Goal: Task Accomplishment & Management: Complete application form

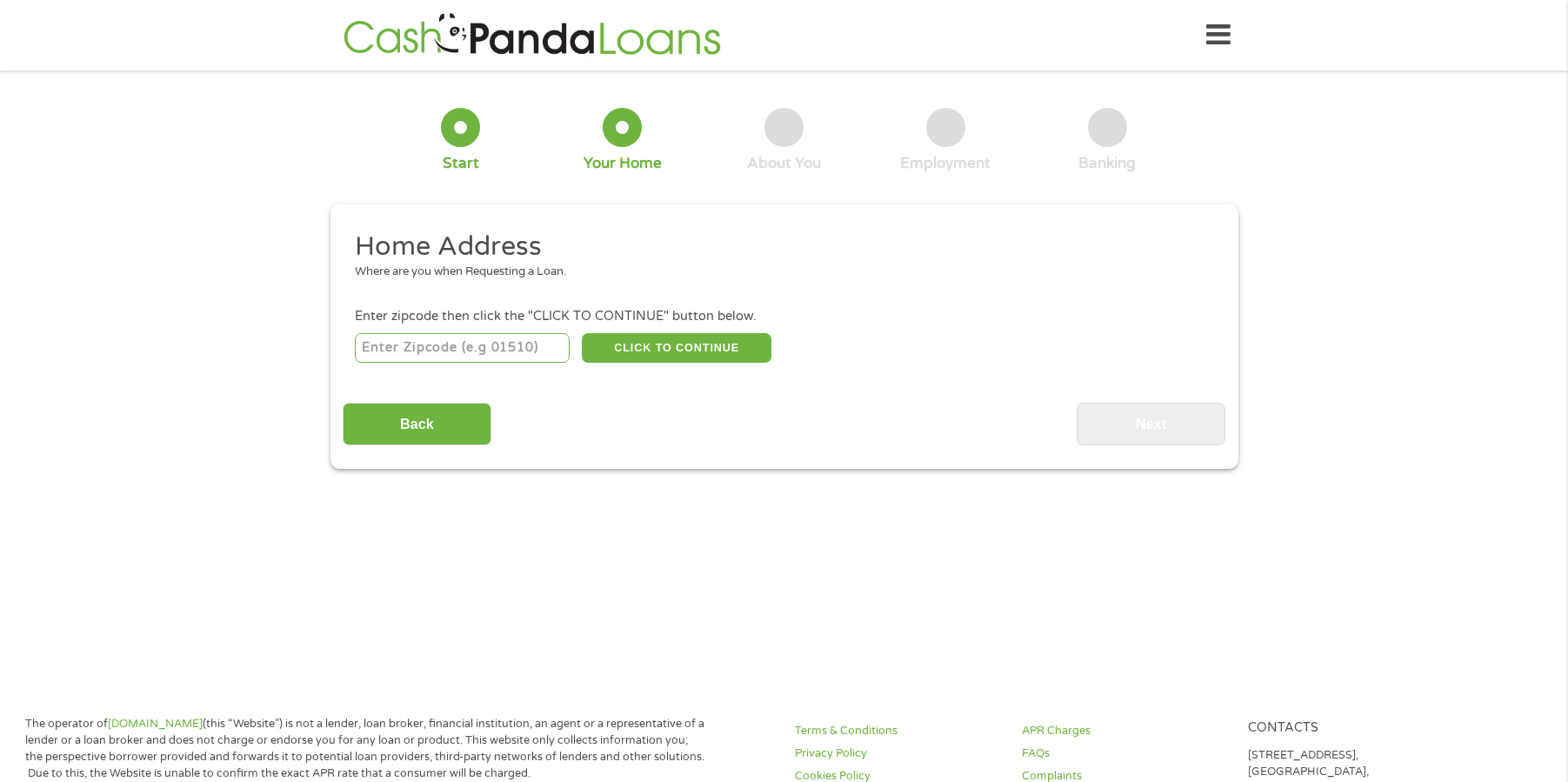
click at [409, 348] on input "number" at bounding box center [462, 348] width 215 height 29
type input "22551"
click at [697, 347] on button "CLICK TO CONTINUE" at bounding box center [676, 348] width 189 height 29
type input "22551"
type input "Spotsylvania"
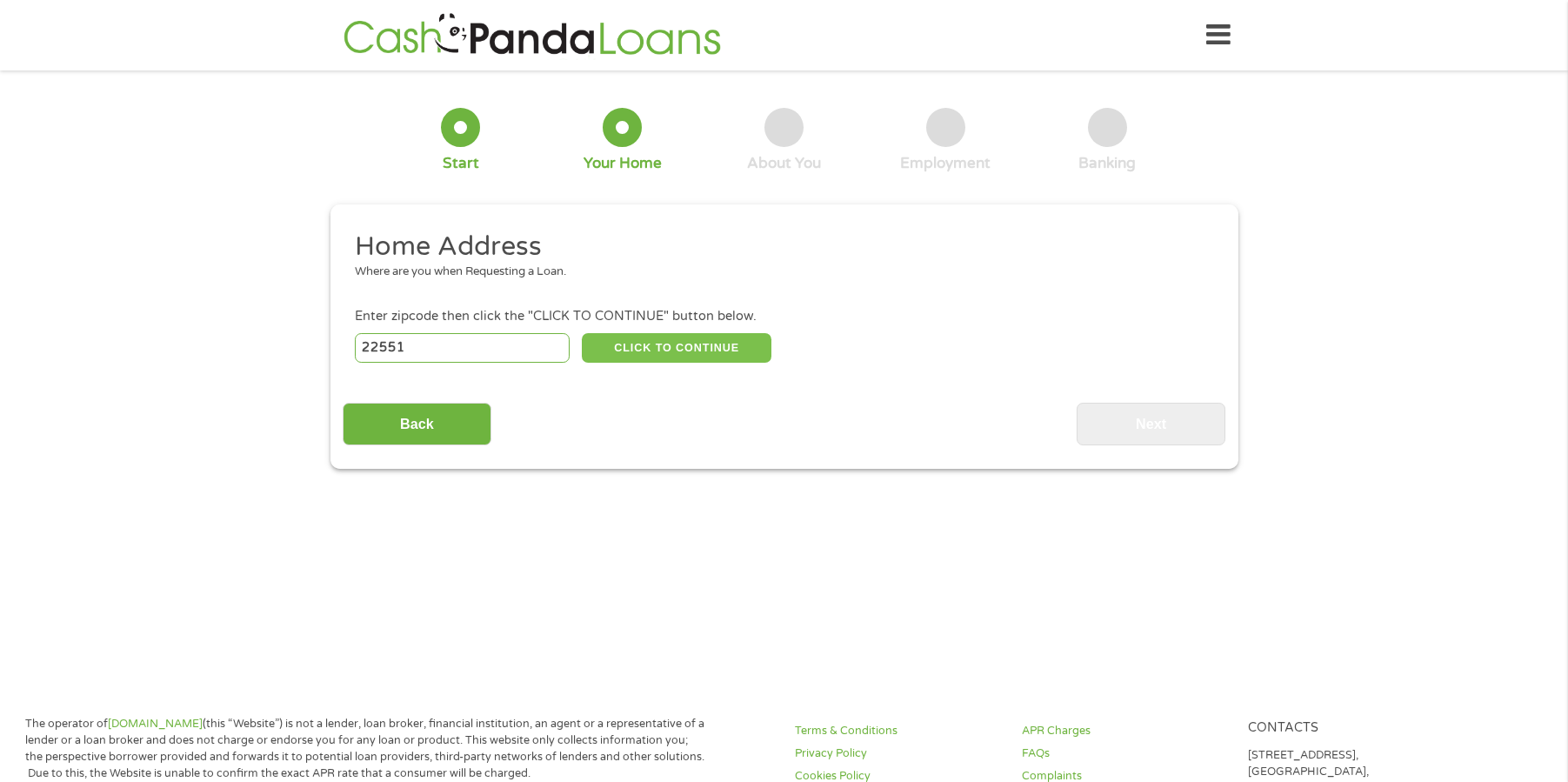
select select "[US_STATE]"
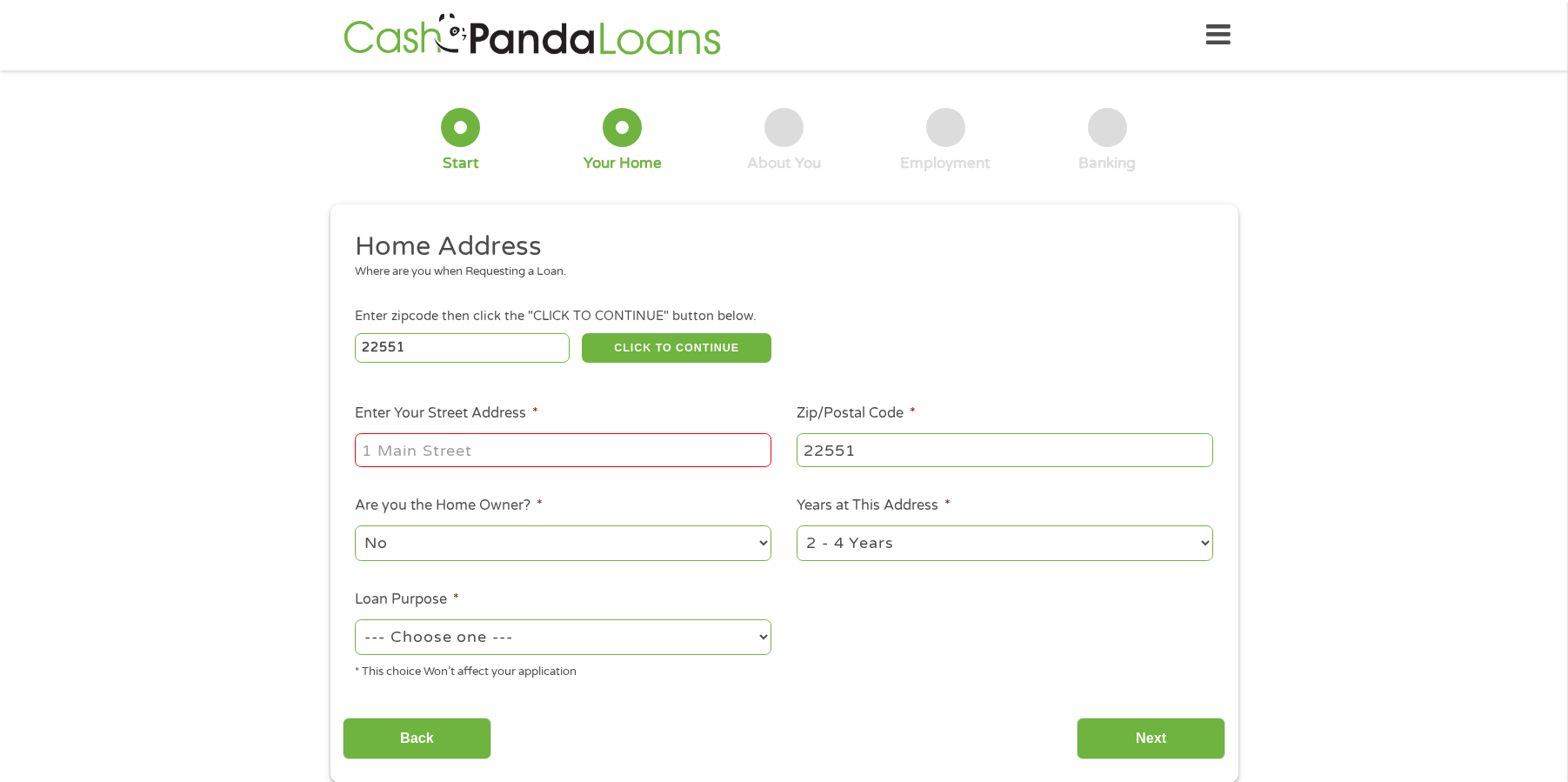
click at [555, 455] on input "Enter Your Street Address *" at bounding box center [563, 450] width 417 height 33
type input "[STREET_ADDRESS]"
click at [1204, 541] on select "1 Year or less 1 - 2 Years 2 - 4 Years Over 4 Years" at bounding box center [1005, 542] width 417 height 36
select select "60months"
click at [796, 525] on select "1 Year or less 1 - 2 Years 2 - 4 Years Over 4 Years" at bounding box center [1005, 542] width 417 height 36
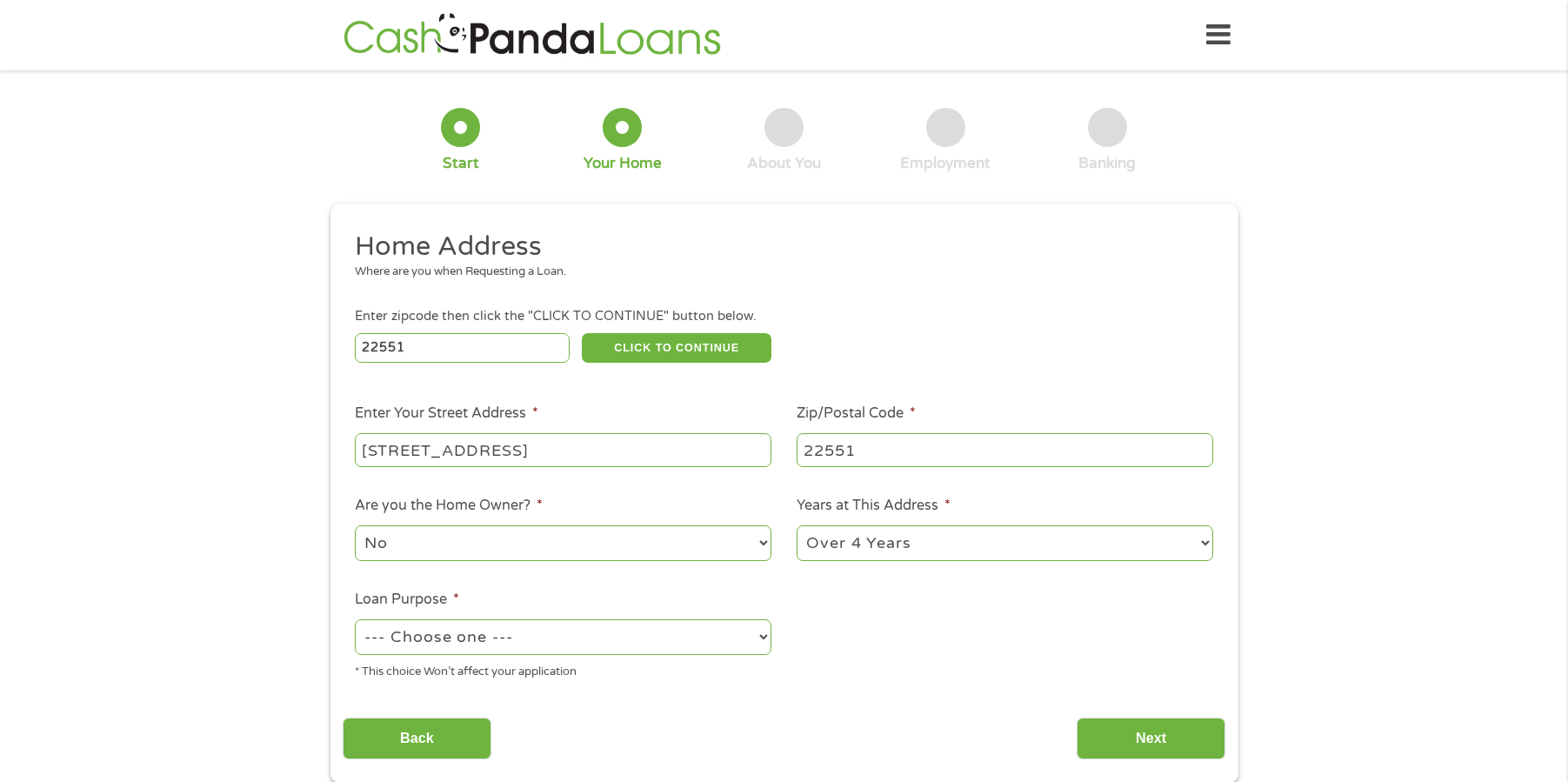
click at [761, 635] on select "--- Choose one --- Pay Bills Debt Consolidation Home Improvement Major Purchase…" at bounding box center [563, 637] width 417 height 36
select select "paybills"
click at [355, 619] on select "--- Choose one --- Pay Bills Debt Consolidation Home Improvement Major Purchase…" at bounding box center [563, 637] width 417 height 36
click at [1156, 738] on input "Next" at bounding box center [1150, 739] width 149 height 43
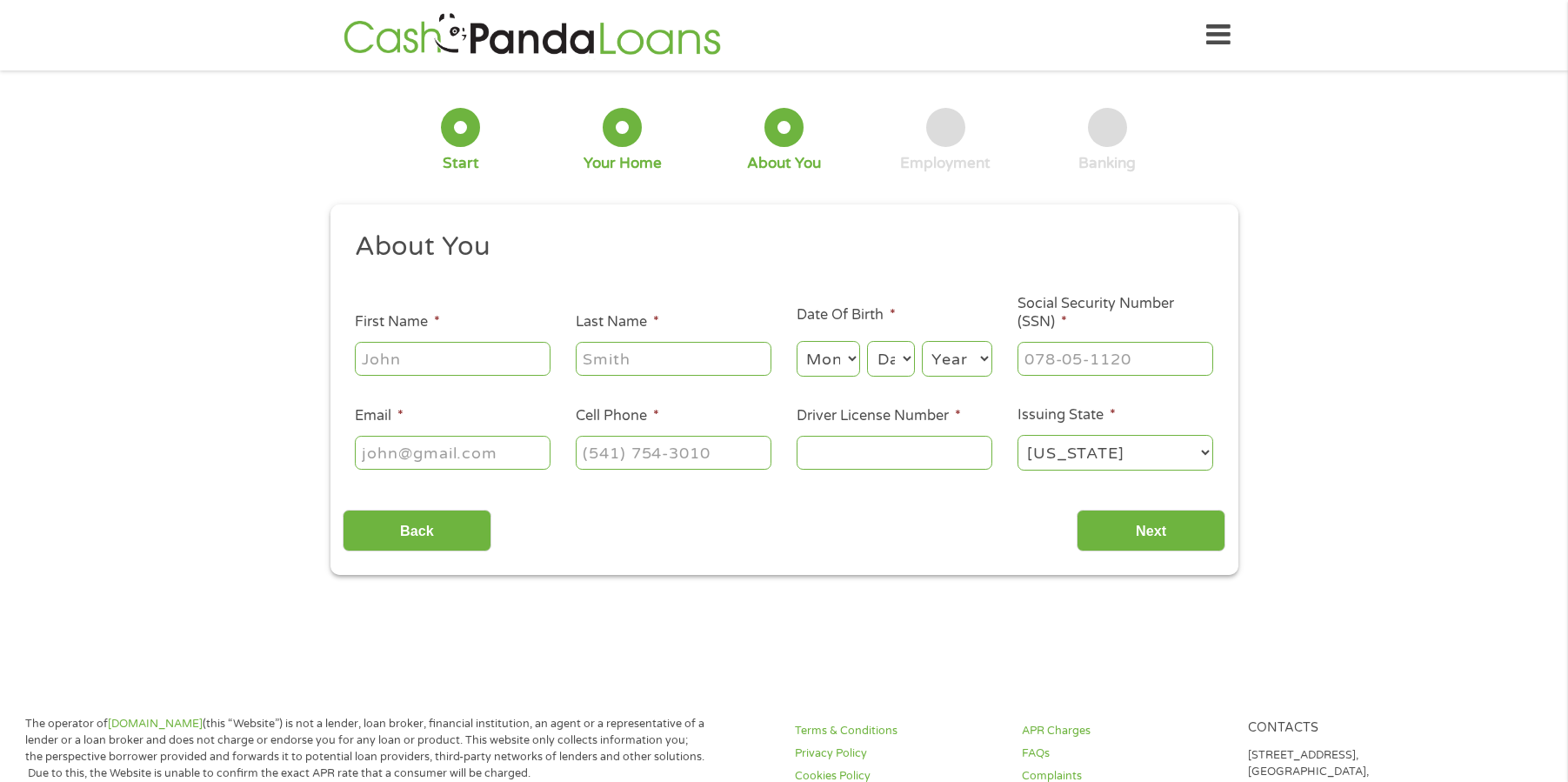
scroll to position [7, 7]
click at [422, 354] on input "First Name *" at bounding box center [453, 359] width 196 height 33
type input "[PERSON_NAME]"
type input "minor"
select select "6"
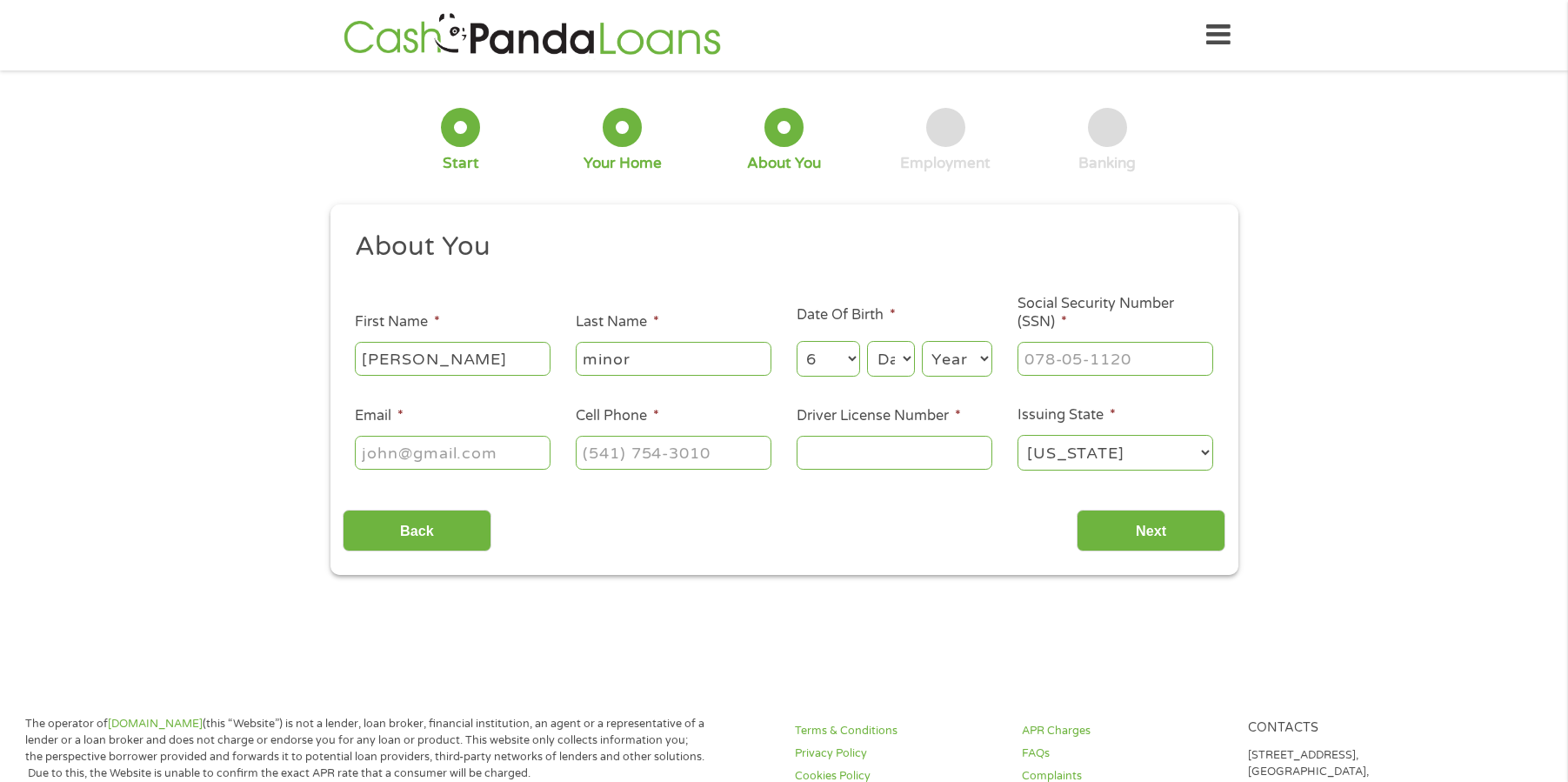
select select "20"
select select "1963"
type input "[EMAIL_ADDRESS][DOMAIN_NAME]"
type input "[PHONE_NUMBER]"
click at [1079, 359] on input "___-__-____" at bounding box center [1115, 359] width 196 height 33
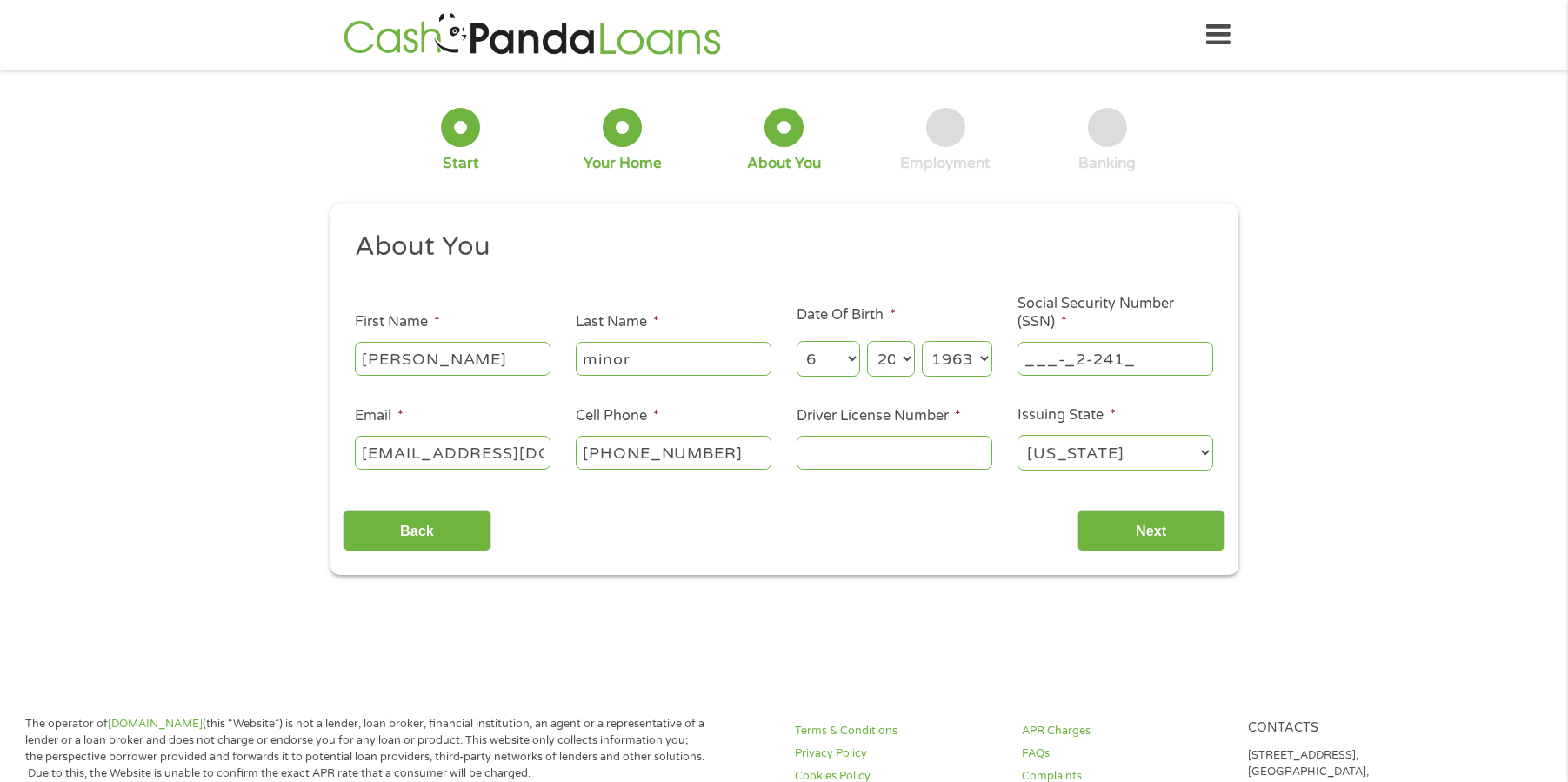
type input "___-_2-2413"
click at [859, 451] on input "Driver License Number *" at bounding box center [894, 452] width 196 height 33
type input "B63403405"
click at [1134, 529] on input "Next" at bounding box center [1150, 530] width 149 height 43
click at [1106, 357] on input "___-__-____" at bounding box center [1115, 359] width 196 height 33
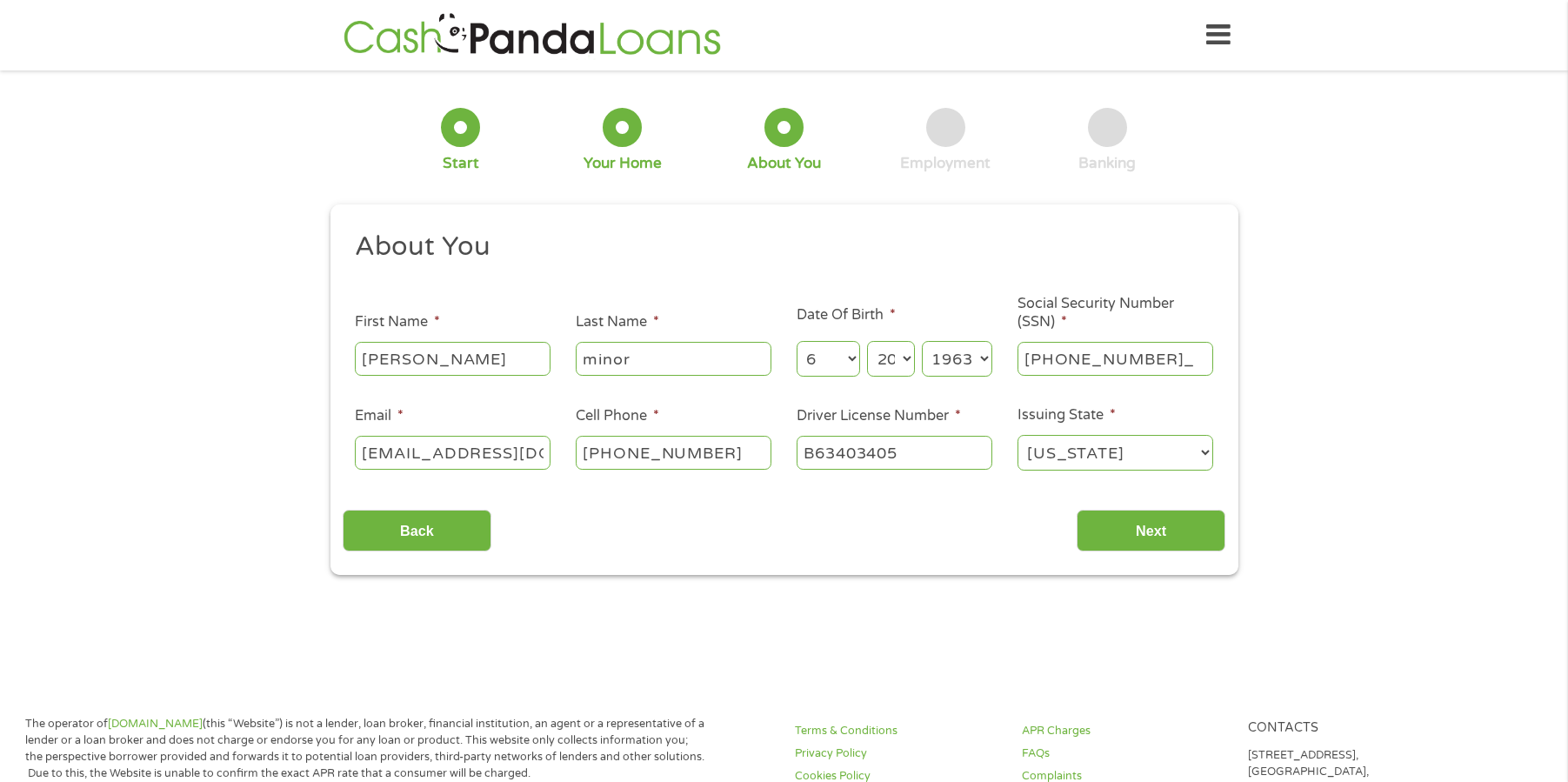
type input "224-13-0660"
click at [1142, 525] on input "Next" at bounding box center [1150, 530] width 149 height 43
click at [1147, 533] on input "Next" at bounding box center [1150, 530] width 149 height 43
click input "Next" at bounding box center [1150, 530] width 149 height 43
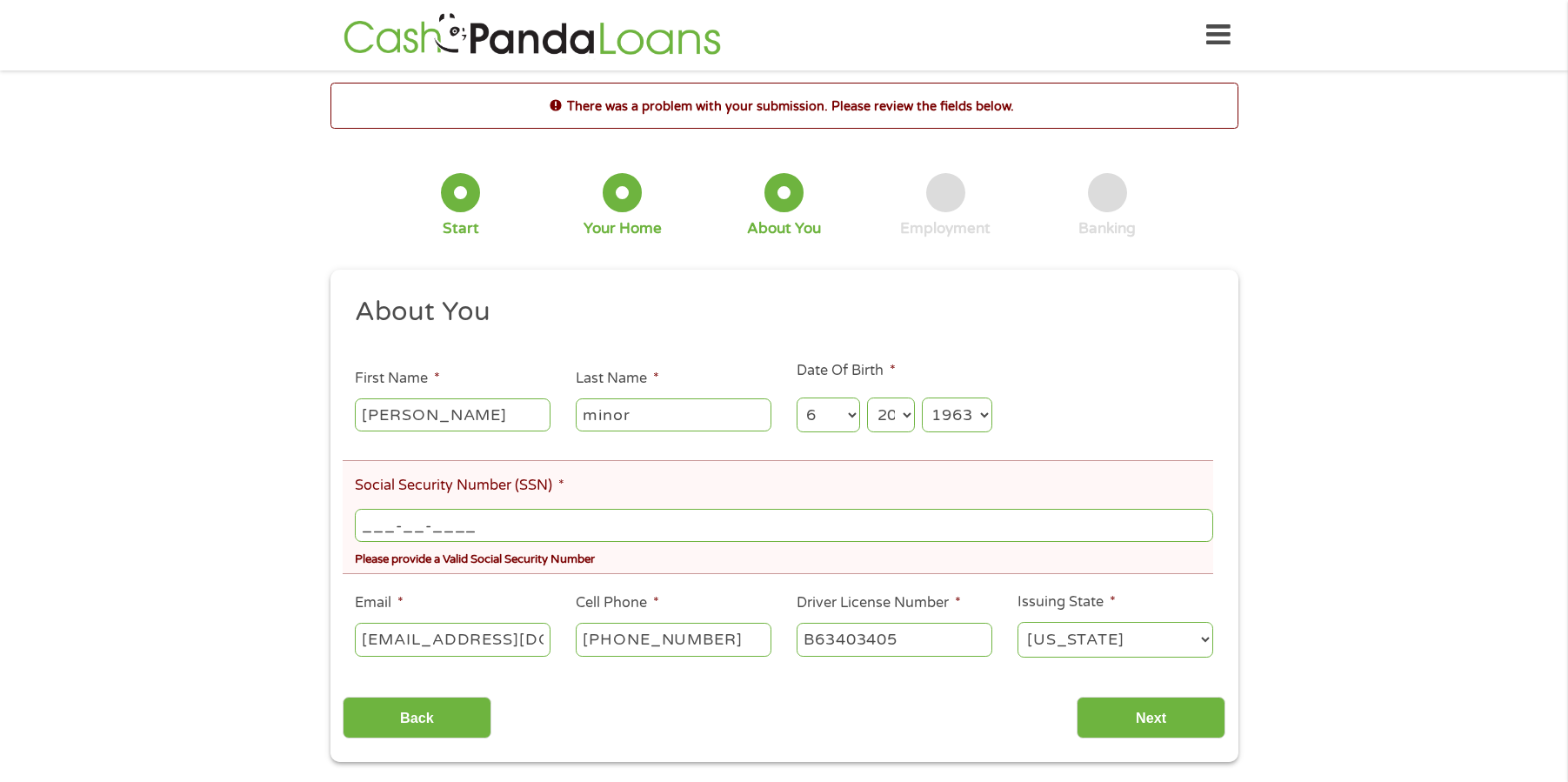
drag, startPoint x: 477, startPoint y: 522, endPoint x: 484, endPoint y: 512, distance: 12.2
click at [478, 519] on input "___-__-____" at bounding box center [784, 525] width 858 height 33
drag, startPoint x: 369, startPoint y: 532, endPoint x: 347, endPoint y: 531, distance: 22.0
click at [357, 531] on input "___-__-____" at bounding box center [784, 525] width 858 height 33
click at [1158, 725] on input "Next" at bounding box center [1150, 718] width 149 height 43
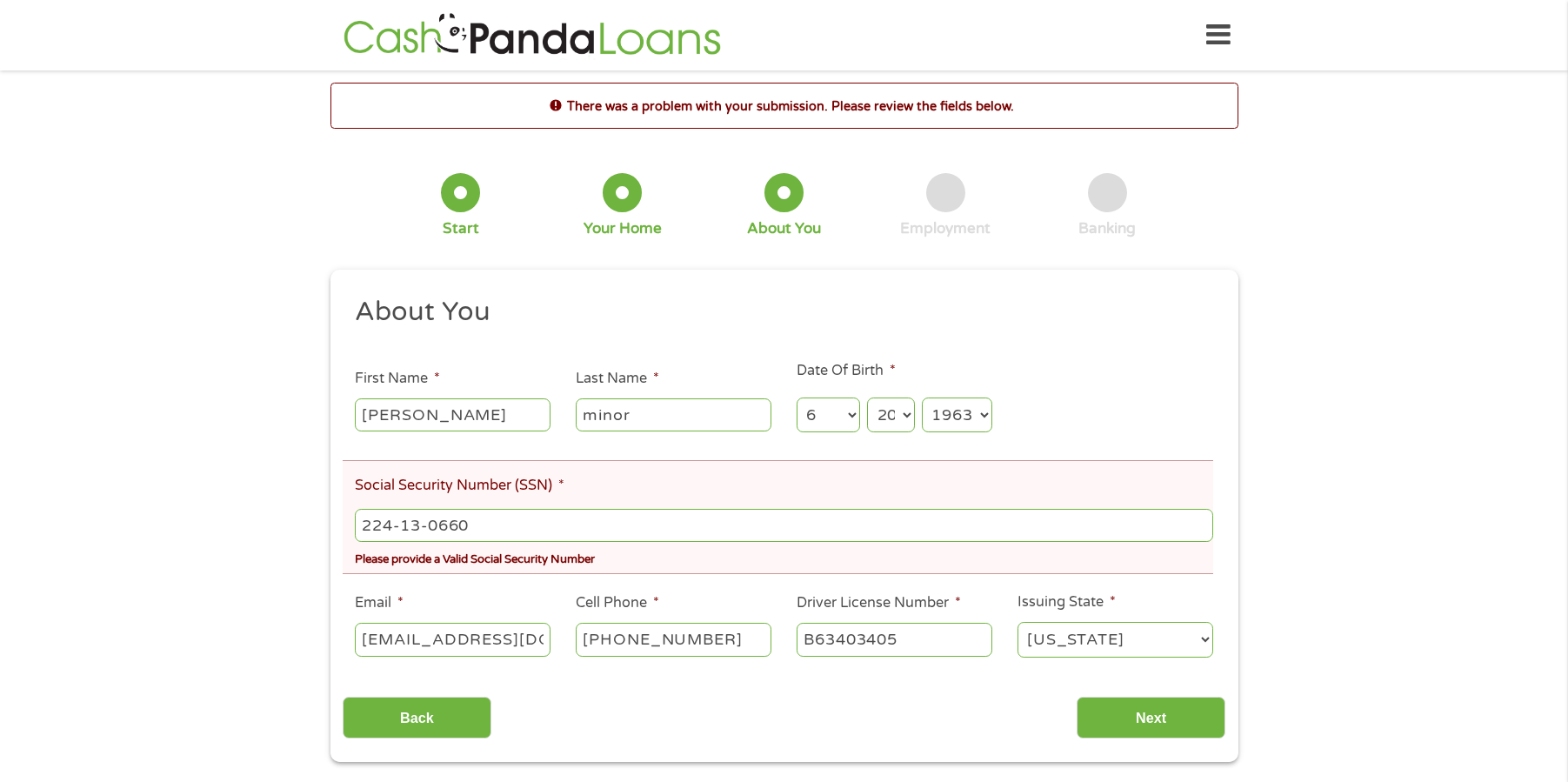
drag, startPoint x: 1178, startPoint y: 729, endPoint x: 1012, endPoint y: 647, distance: 185.1
click at [1179, 728] on input "Next" at bounding box center [1150, 718] width 149 height 43
click at [506, 522] on input "224-13-0660" at bounding box center [784, 525] width 858 height 33
click at [496, 512] on input "224-13-0660" at bounding box center [784, 525] width 858 height 33
click at [1168, 721] on input "Next" at bounding box center [1150, 718] width 149 height 43
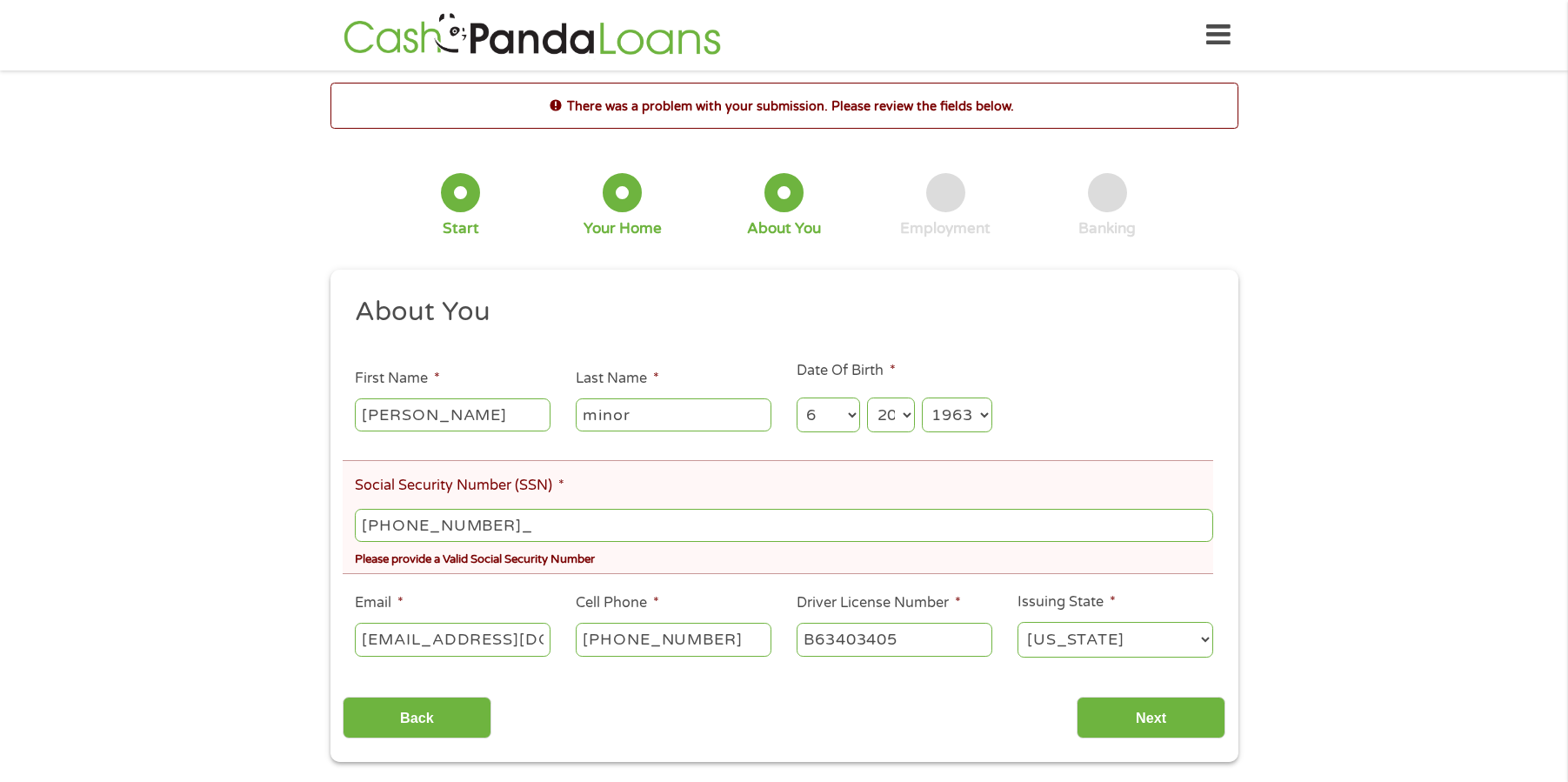
type input "224-13-0660"
click at [1158, 720] on input "Next" at bounding box center [1150, 718] width 149 height 43
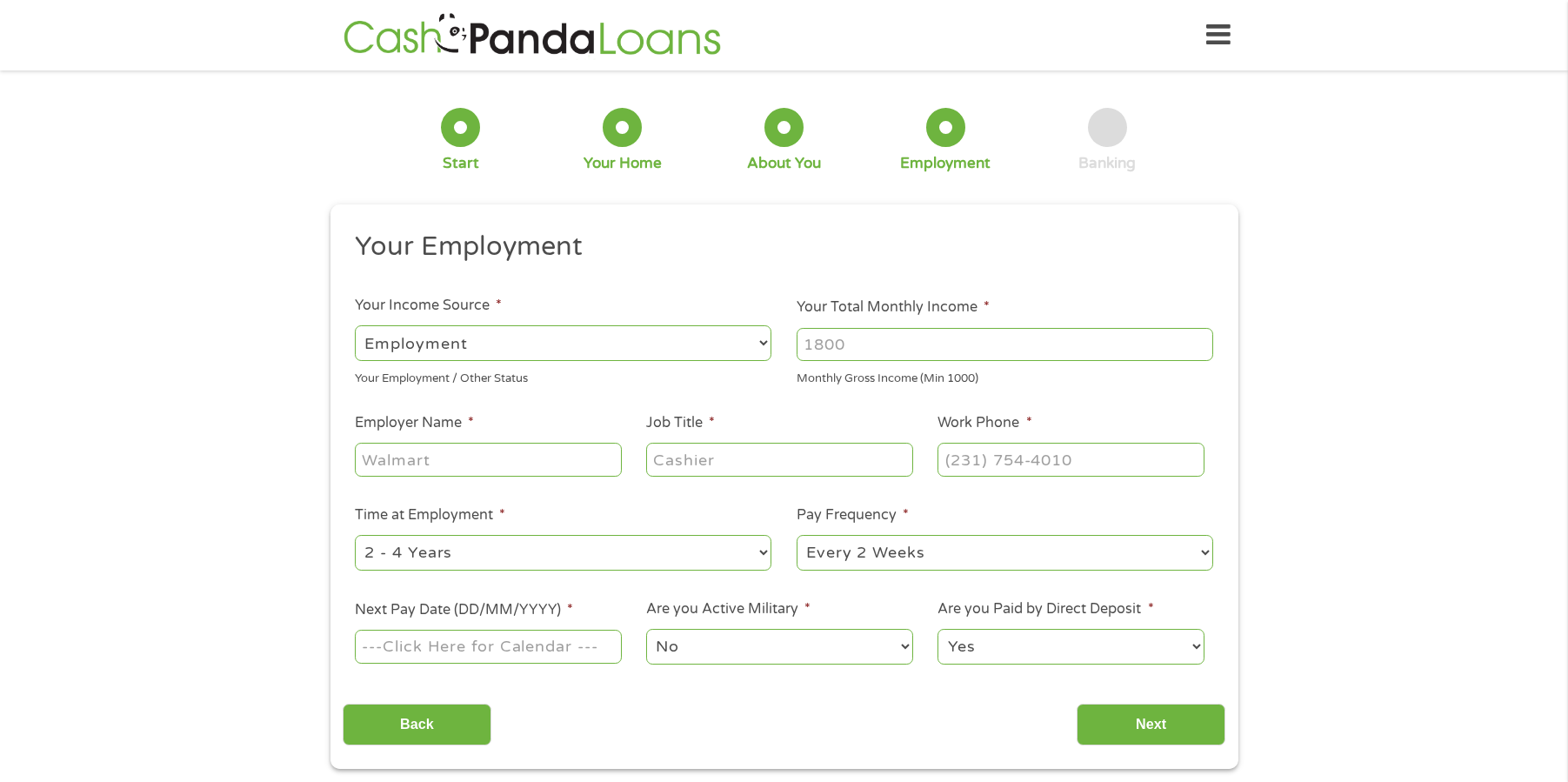
click at [482, 340] on select "--- Choose one --- Employment [DEMOGRAPHIC_DATA] Benefits" at bounding box center [563, 343] width 417 height 36
select select "benefits"
click at [355, 326] on select "--- Choose one --- Employment [DEMOGRAPHIC_DATA] Benefits" at bounding box center [563, 343] width 417 height 36
type input "Other"
type input "[PHONE_NUMBER]"
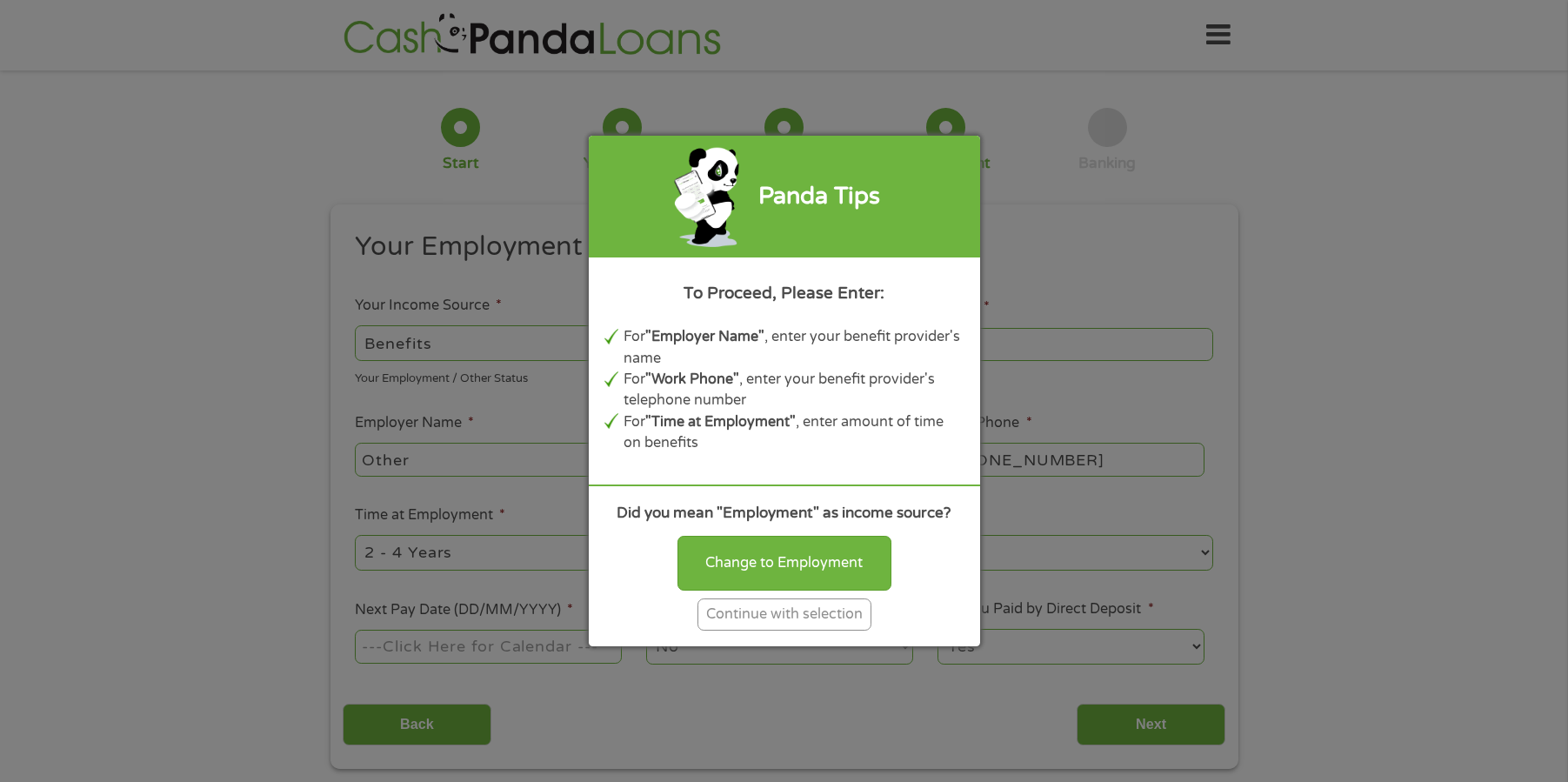
click at [775, 613] on div "Continue with selection" at bounding box center [784, 614] width 174 height 32
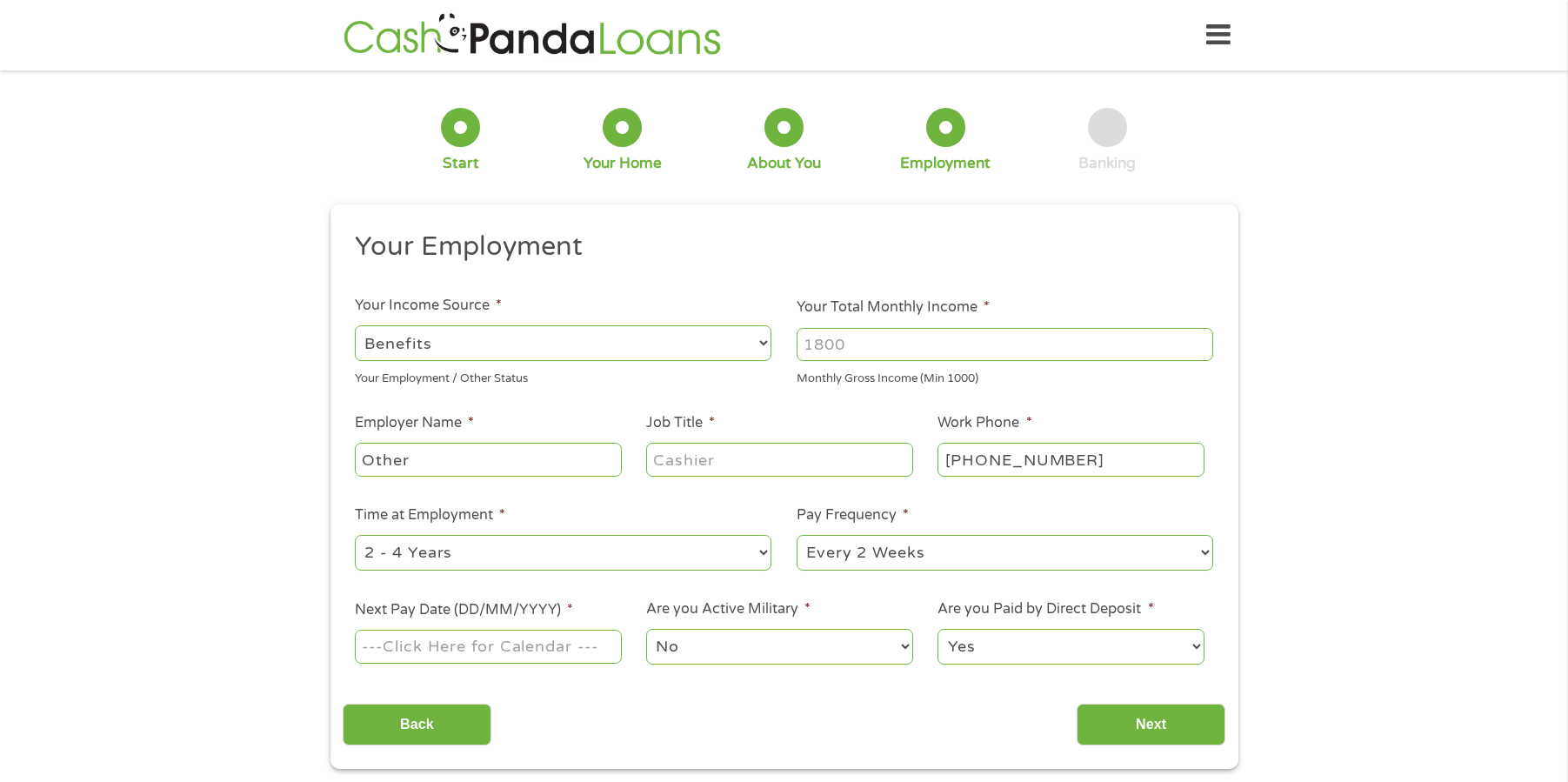
drag, startPoint x: 860, startPoint y: 337, endPoint x: 800, endPoint y: 361, distance: 64.6
click at [800, 361] on div at bounding box center [1005, 345] width 417 height 40
type input "1538"
drag, startPoint x: 425, startPoint y: 469, endPoint x: 341, endPoint y: 442, distance: 88.2
click at [341, 442] on div "This field is hidden when viewing the form gclid EAIaIQobChMIraa8_e_vjwMVcGFHAR…" at bounding box center [784, 487] width 908 height 564
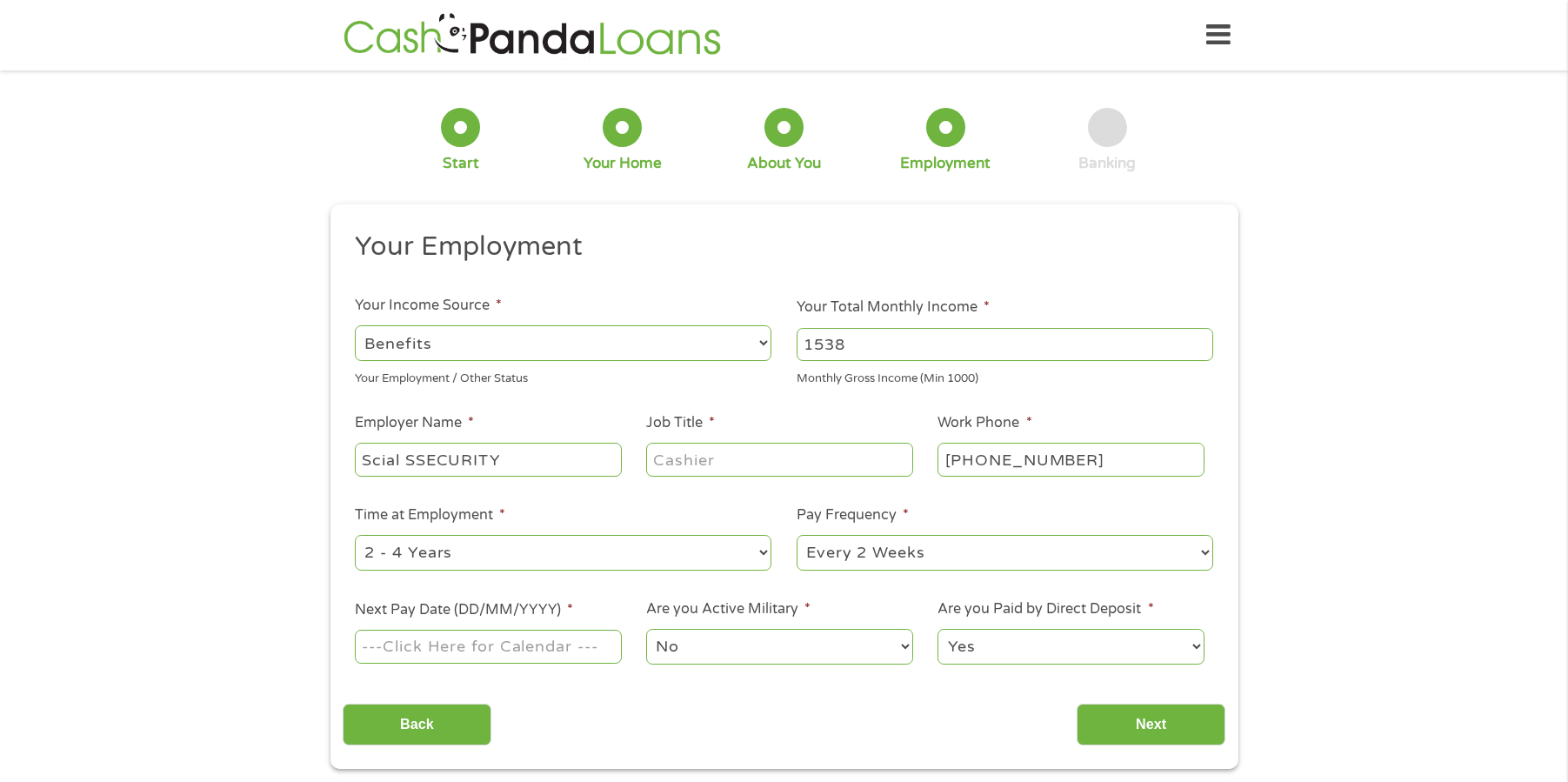
drag, startPoint x: 412, startPoint y: 458, endPoint x: 388, endPoint y: 458, distance: 24.0
click at [408, 458] on input "Scial SSECURITY" at bounding box center [487, 459] width 266 height 33
drag, startPoint x: 363, startPoint y: 456, endPoint x: 377, endPoint y: 461, distance: 14.9
click at [377, 461] on input "Scial SECURITY" at bounding box center [487, 459] width 266 height 33
drag, startPoint x: 371, startPoint y: 461, endPoint x: 360, endPoint y: 461, distance: 11.0
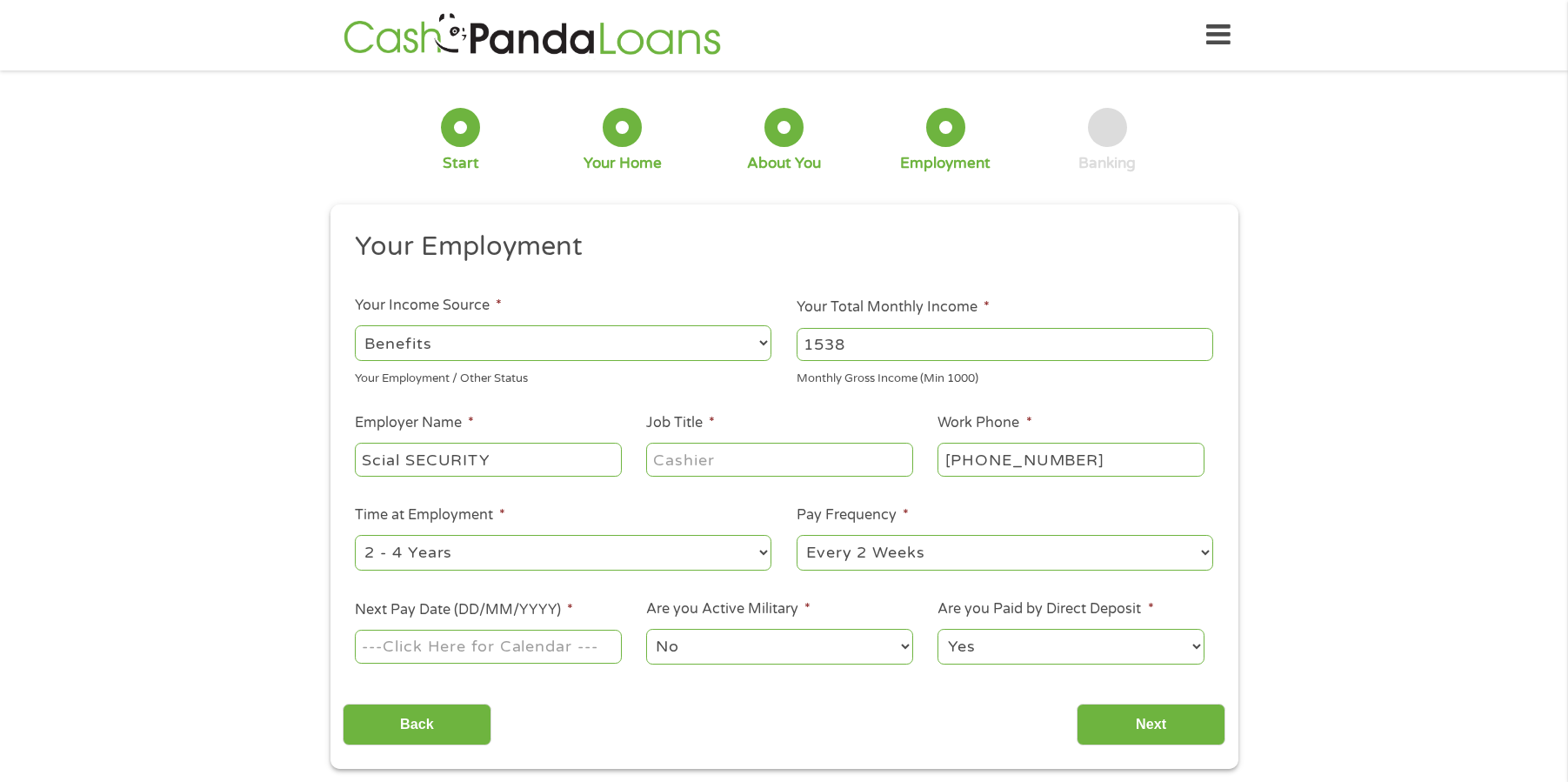
click at [368, 461] on input "Scial SECURITY" at bounding box center [487, 459] width 266 height 33
type input "SOcial SECURITY"
click at [720, 459] on input "Job Title *" at bounding box center [779, 459] width 266 height 33
type input "CLAIMANT"
click at [1208, 549] on select "--- Choose one --- Every 2 Weeks Every Week Monthly Semi-Monthly" at bounding box center [1005, 552] width 417 height 36
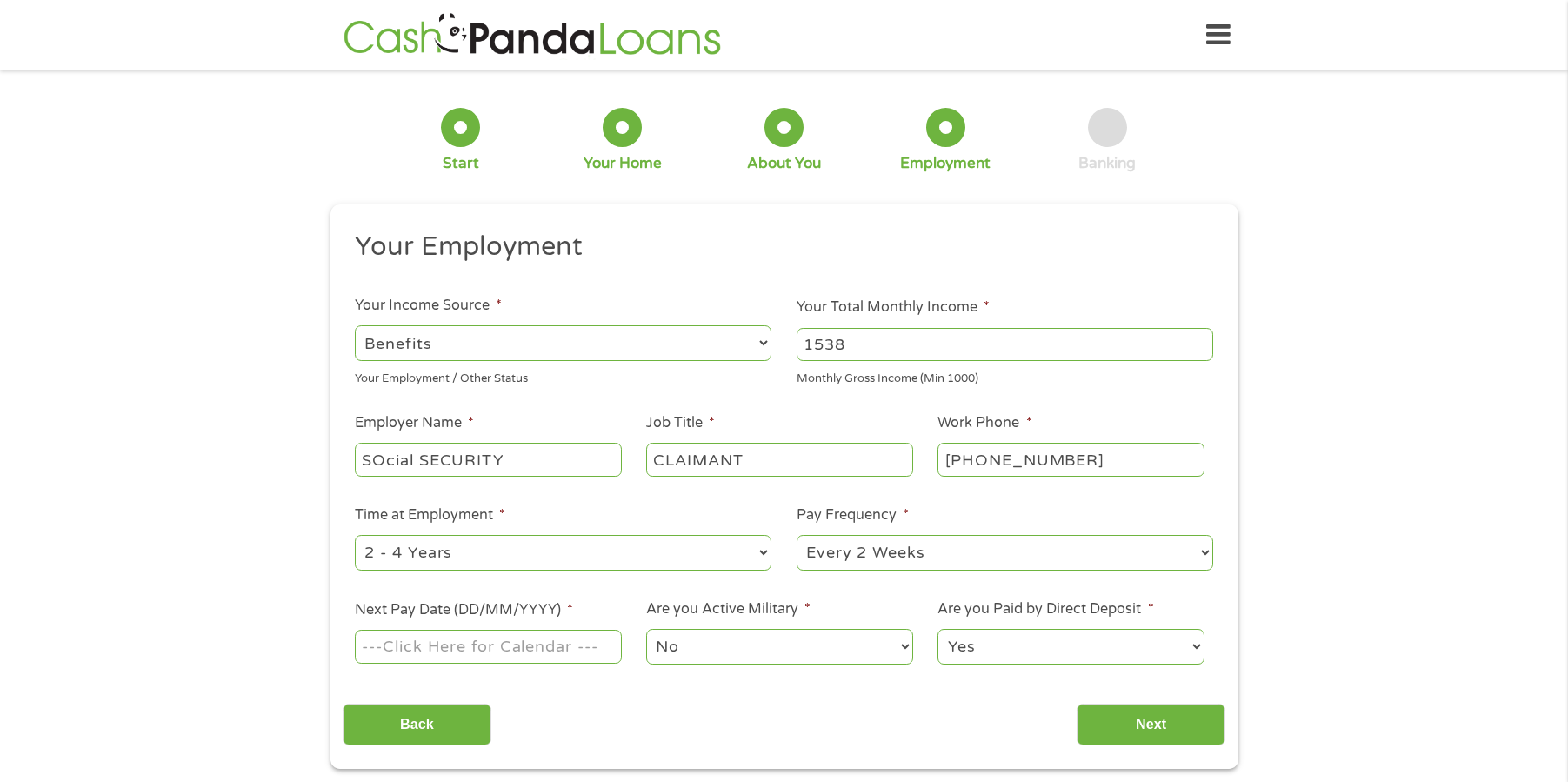
select select "monthly"
click at [796, 535] on select "--- Choose one --- Every 2 Weeks Every Week Monthly Semi-Monthly" at bounding box center [1005, 552] width 417 height 36
click at [526, 649] on input "Next Pay Date (DD/MM/YYYY) *" at bounding box center [487, 647] width 266 height 33
type input "[DATE]"
click at [1153, 729] on input "Next" at bounding box center [1150, 724] width 149 height 43
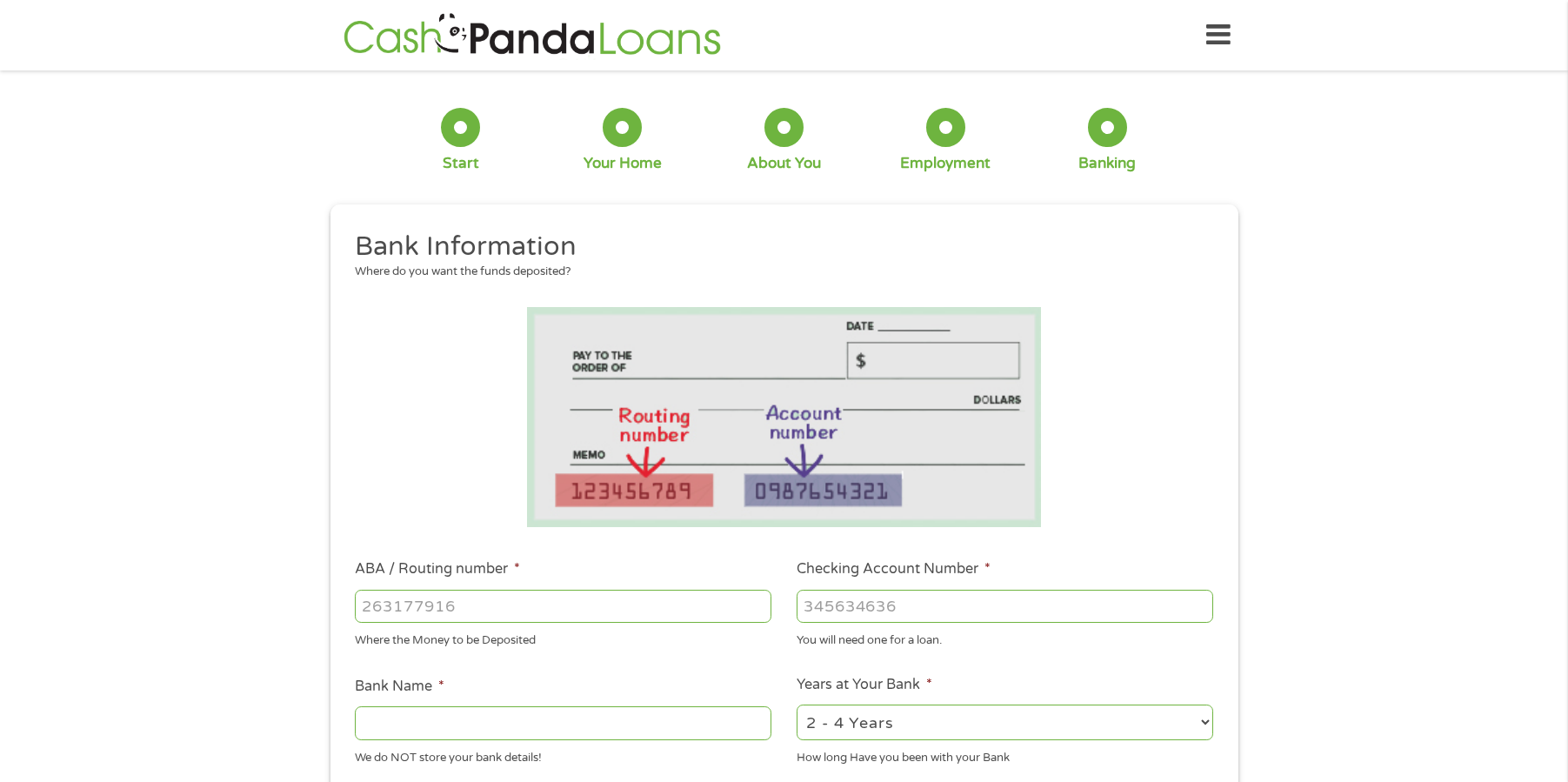
click at [477, 601] on input "ABA / Routing number *" at bounding box center [563, 606] width 417 height 33
type input "054000030"
type input "PNC BANK NA"
type input "054000030"
click at [908, 600] on input "Checking Account Number *" at bounding box center [1005, 606] width 417 height 33
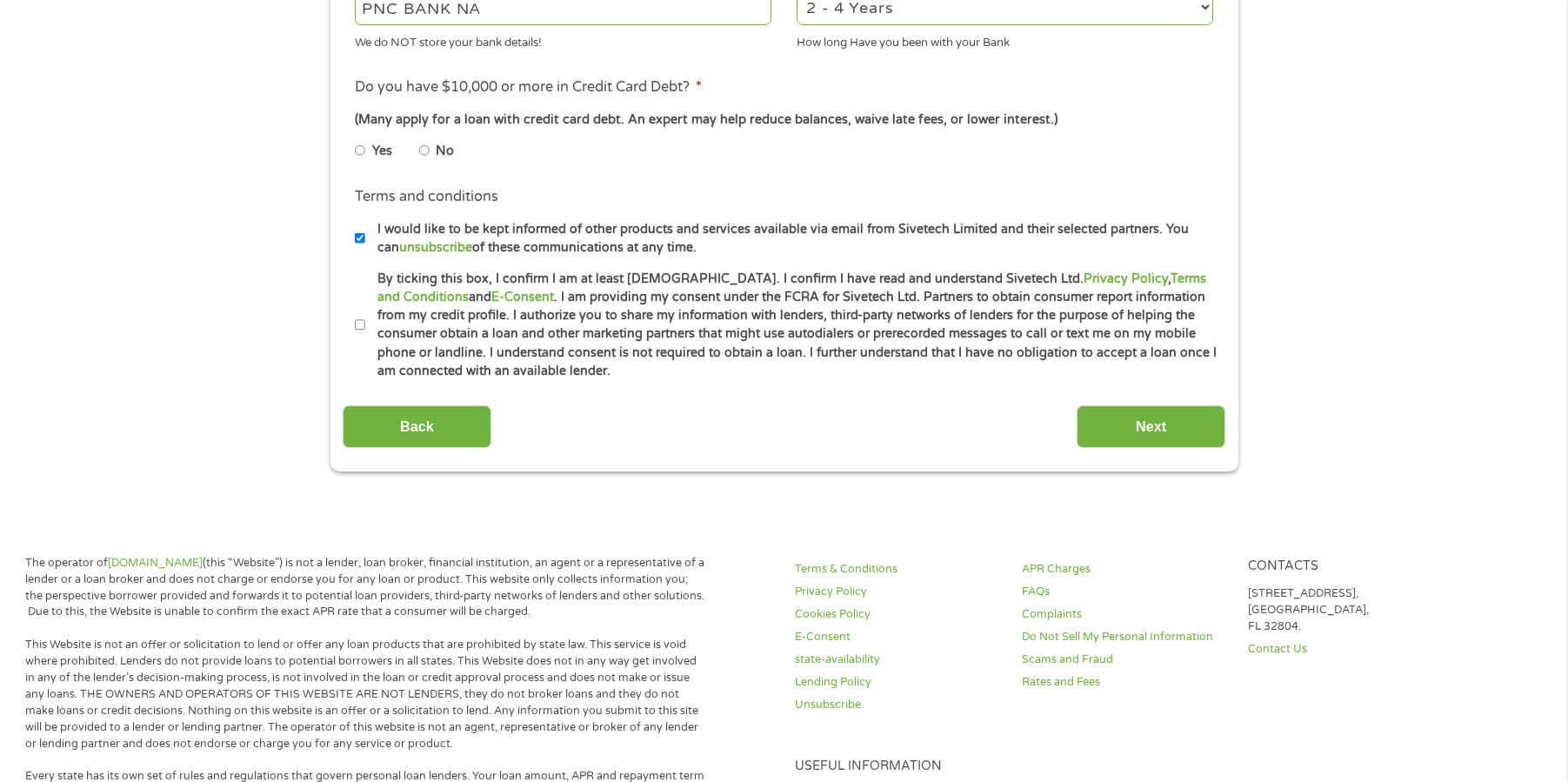
scroll to position [1000, 0]
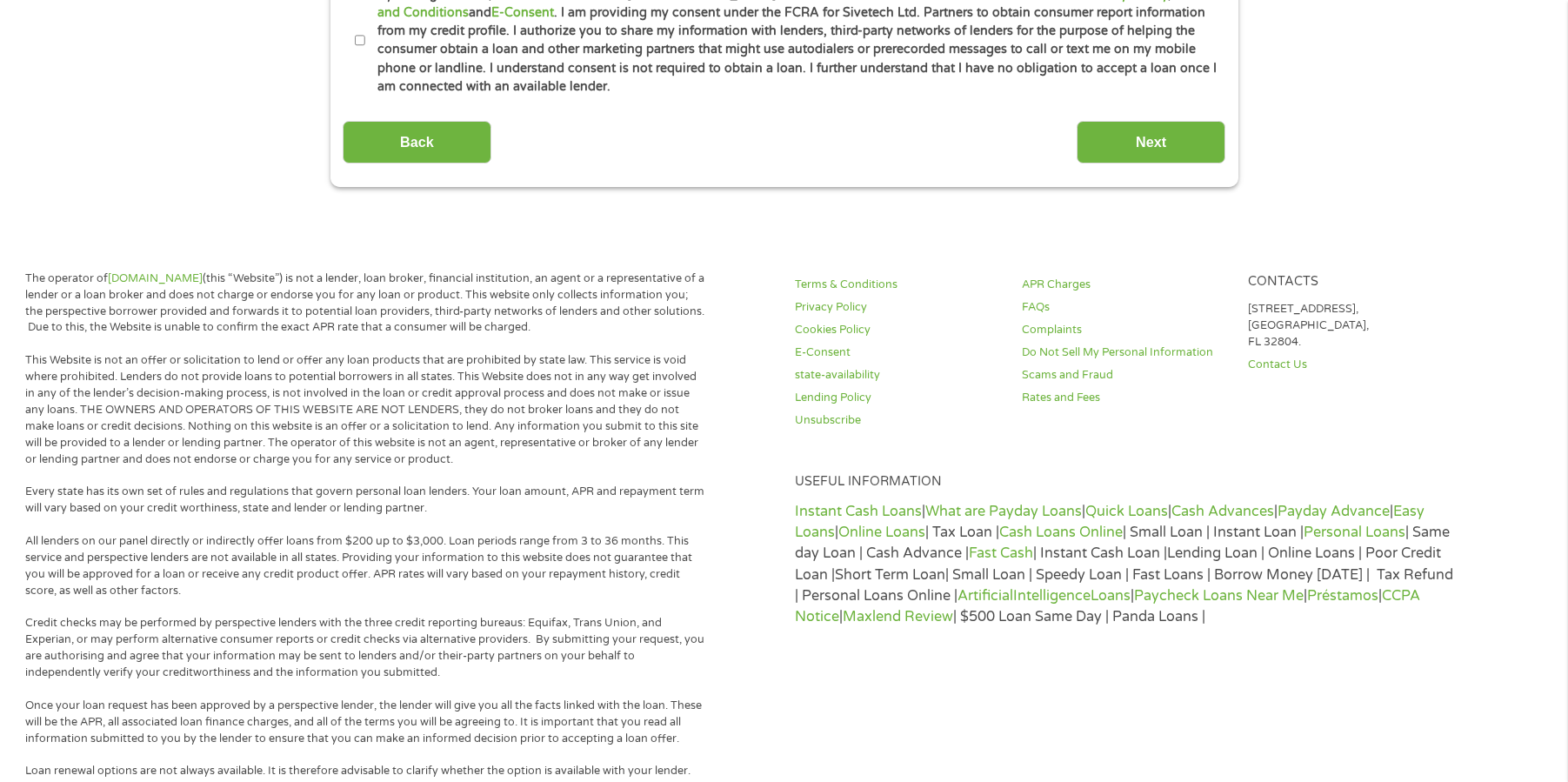
type input "5547291529"
click at [360, 41] on input "By ticking this box, I confirm I am at least [DEMOGRAPHIC_DATA]. I confirm I ha…" at bounding box center [359, 40] width 10 height 27
checkbox input "true"
click at [1136, 133] on input "Next" at bounding box center [1150, 142] width 149 height 43
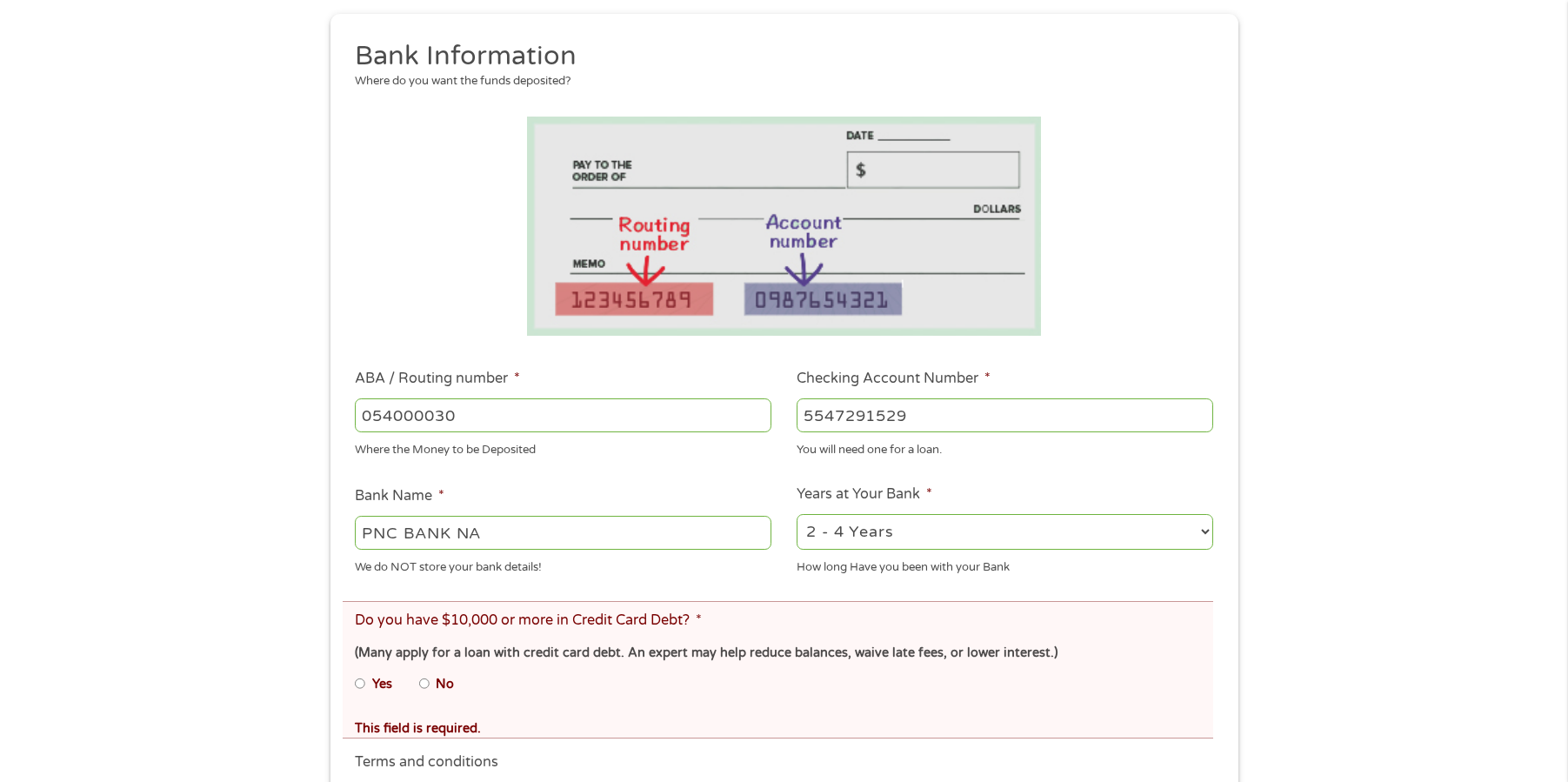
scroll to position [321, 0]
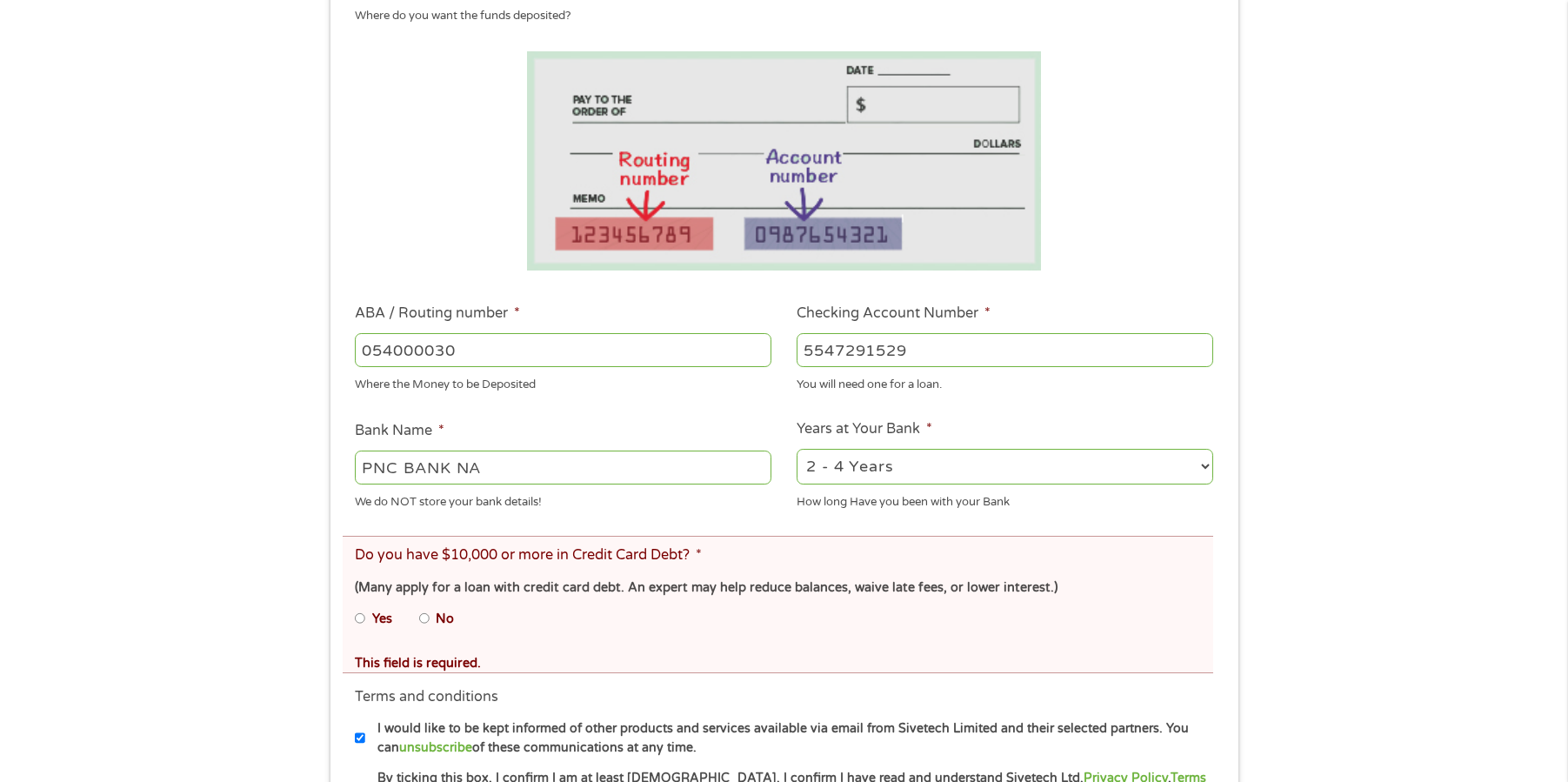
click at [424, 620] on input "No" at bounding box center [423, 618] width 10 height 27
radio input "true"
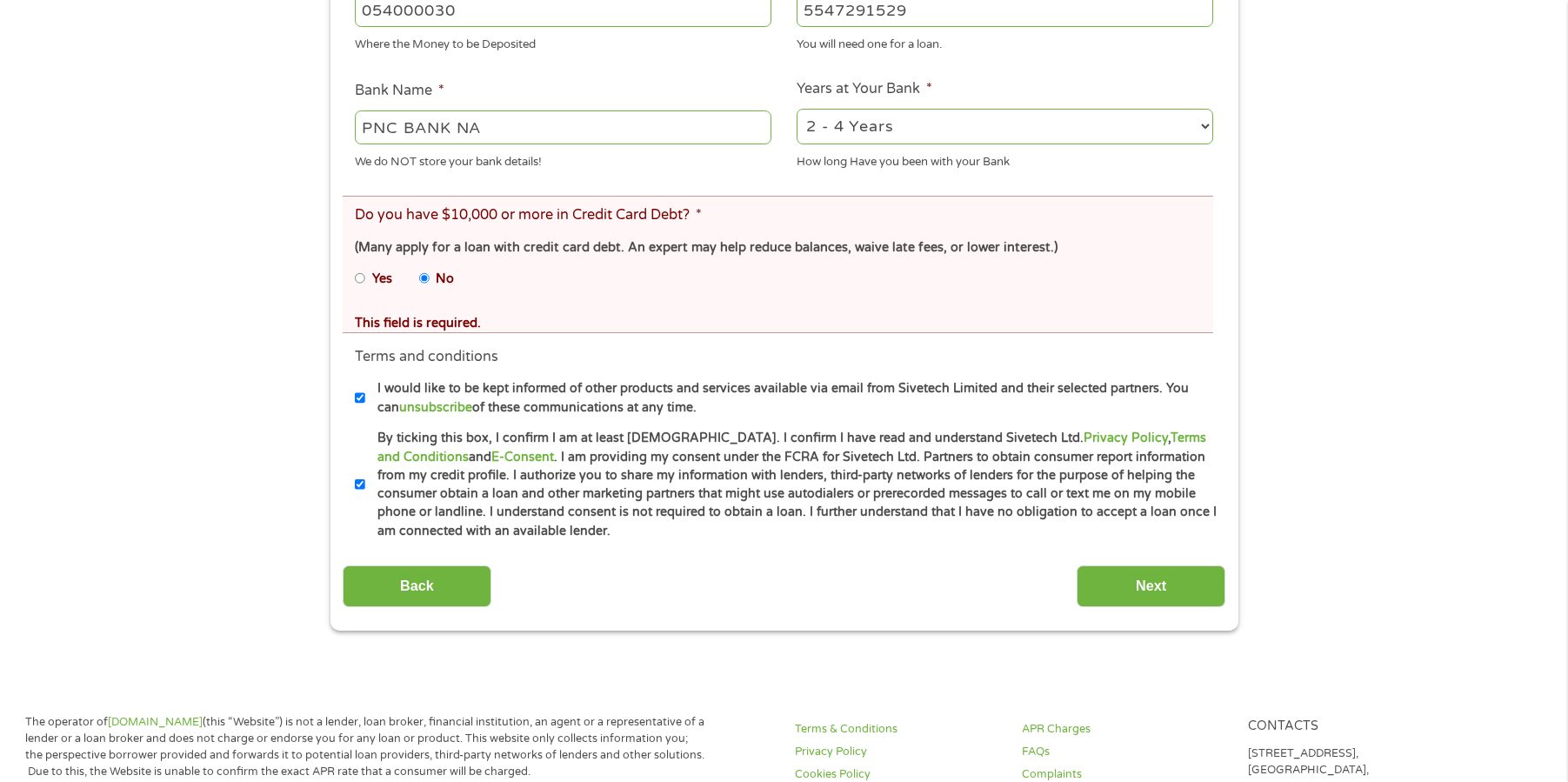
scroll to position [681, 0]
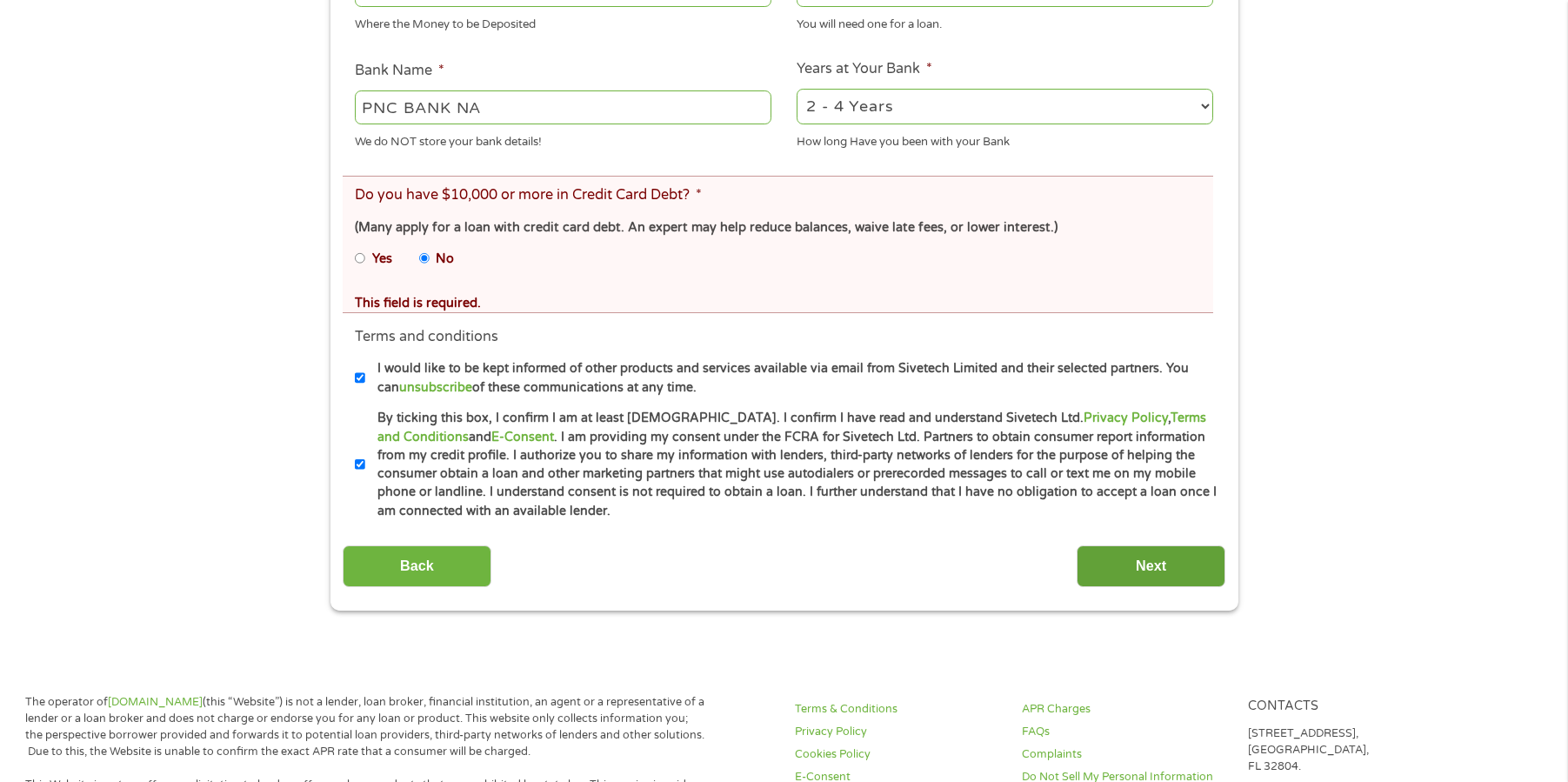
click at [1167, 570] on input "Next" at bounding box center [1150, 566] width 149 height 43
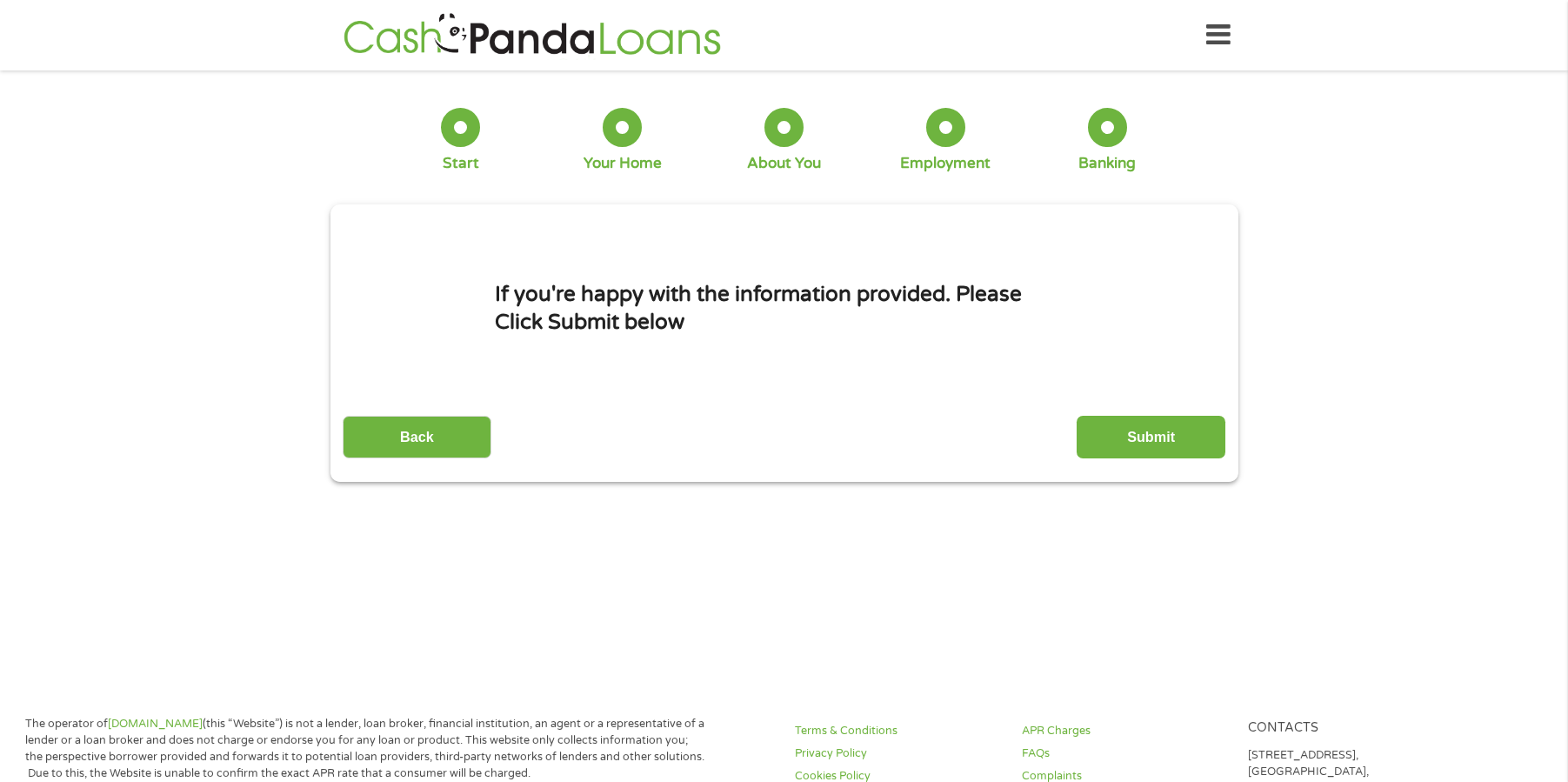
scroll to position [7, 7]
click at [1159, 437] on input "Submit" at bounding box center [1150, 437] width 149 height 43
